Goal: Find specific page/section: Find specific page/section

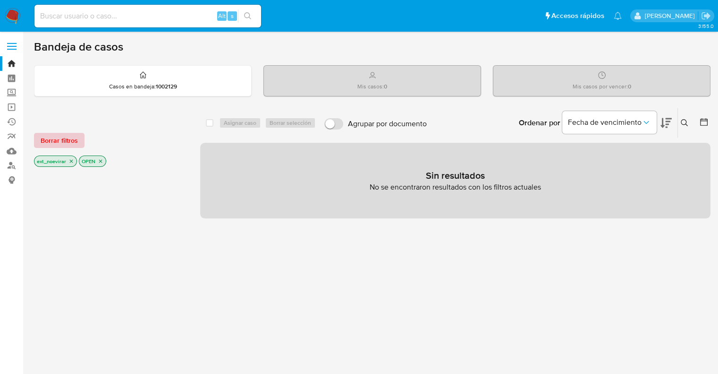
click at [65, 138] on span "Borrar filtros" at bounding box center [59, 140] width 37 height 13
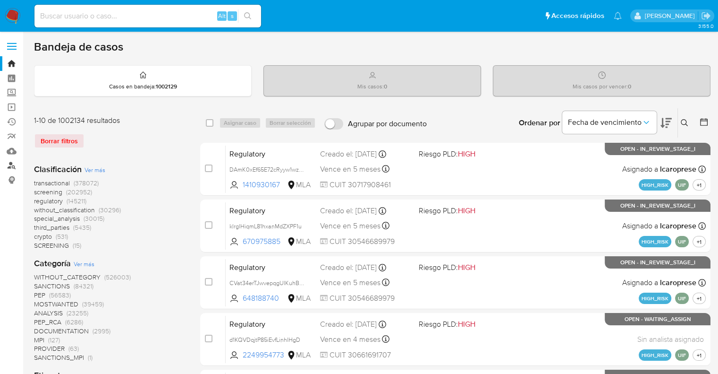
click at [9, 165] on link "Buscador de personas" at bounding box center [56, 165] width 112 height 15
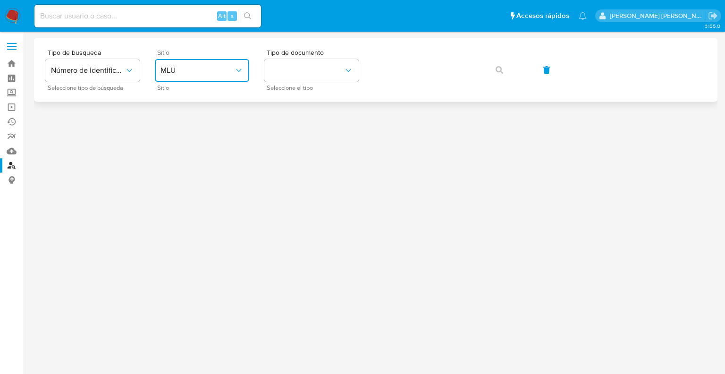
click at [196, 71] on span "MLU" at bounding box center [198, 70] width 74 height 9
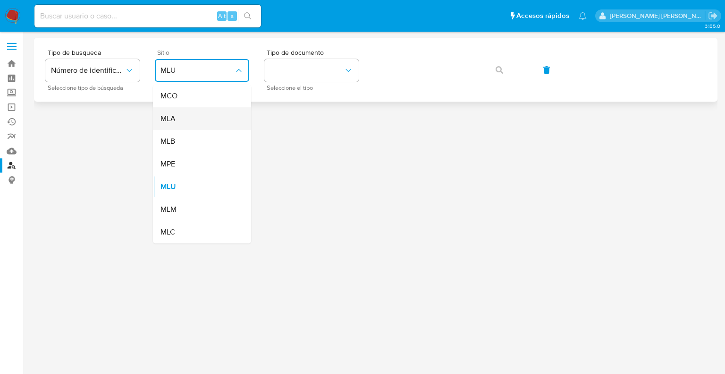
click at [175, 118] on span "MLA" at bounding box center [168, 118] width 15 height 9
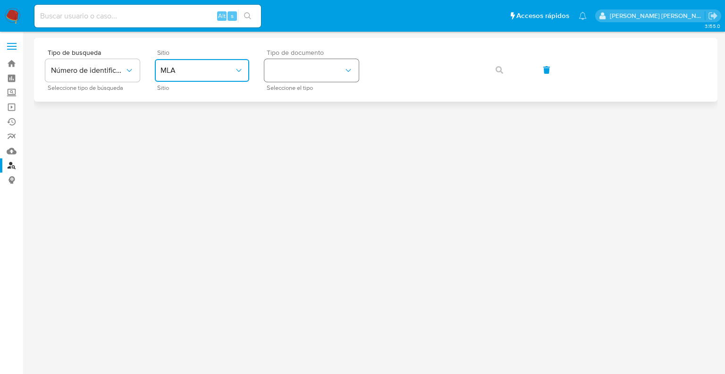
click at [319, 68] on button "identificationType" at bounding box center [312, 70] width 94 height 23
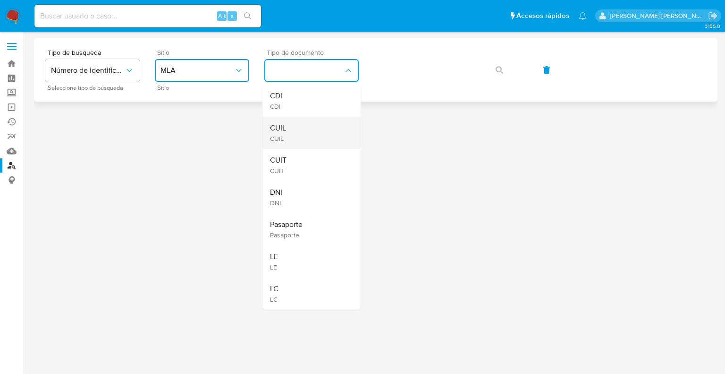
click at [285, 133] on span "CUIL" at bounding box center [278, 127] width 16 height 9
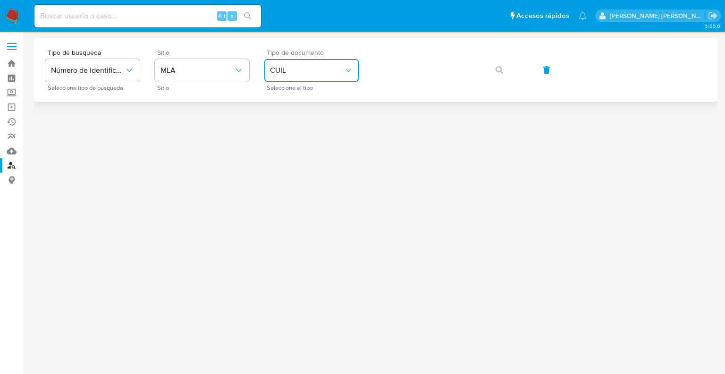
click at [321, 78] on button "CUIL" at bounding box center [312, 70] width 94 height 23
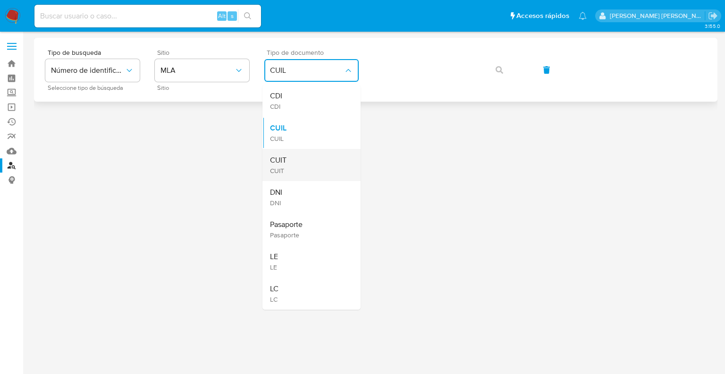
click at [285, 162] on span "CUIT" at bounding box center [278, 159] width 17 height 9
